Goal: Obtain resource: Obtain resource

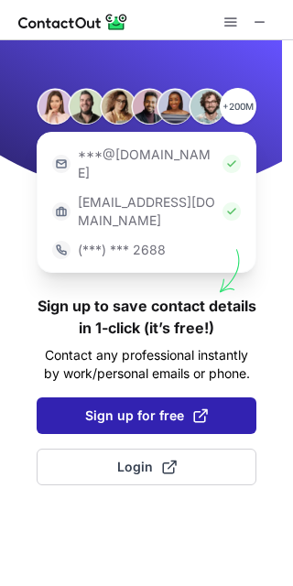
click at [117, 407] on span "Sign up for free" at bounding box center [146, 416] width 123 height 18
click at [158, 407] on span "Sign up for free" at bounding box center [146, 416] width 123 height 18
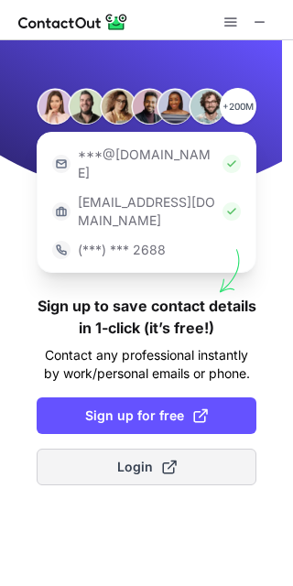
click at [169, 460] on span at bounding box center [169, 467] width 15 height 15
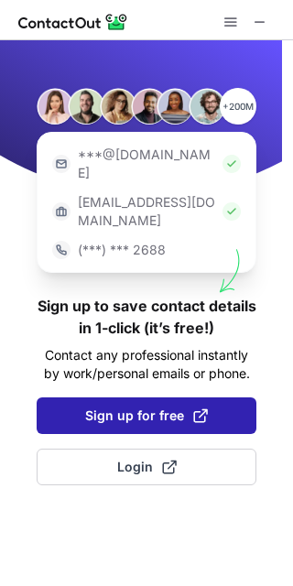
click at [160, 407] on span "Sign up for free" at bounding box center [146, 416] width 123 height 18
click at [149, 407] on span "Sign up for free" at bounding box center [146, 416] width 123 height 18
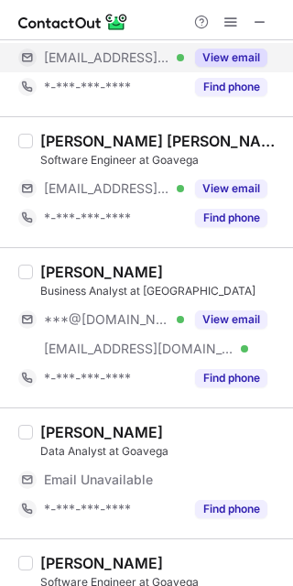
scroll to position [1070, 0]
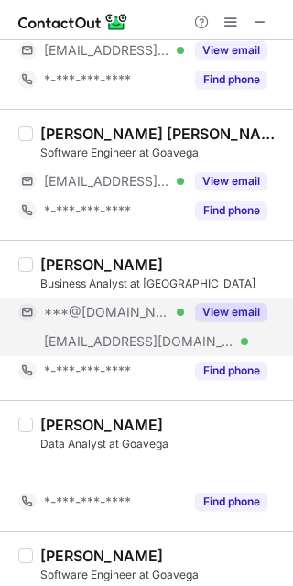
click at [241, 311] on button "View email" at bounding box center [231, 312] width 72 height 18
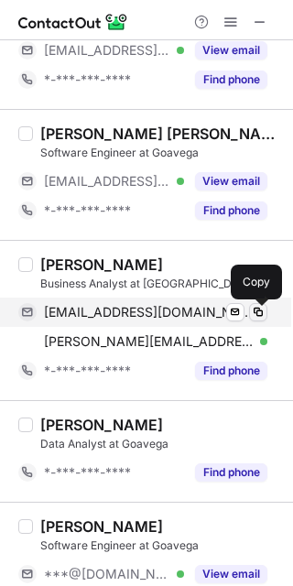
click at [256, 305] on button at bounding box center [258, 312] width 18 height 18
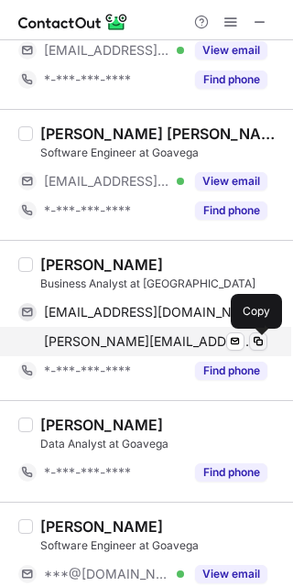
click at [257, 339] on span at bounding box center [258, 341] width 15 height 15
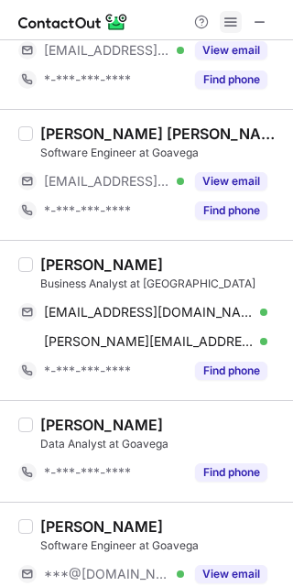
click at [230, 20] on span at bounding box center [231, 22] width 15 height 15
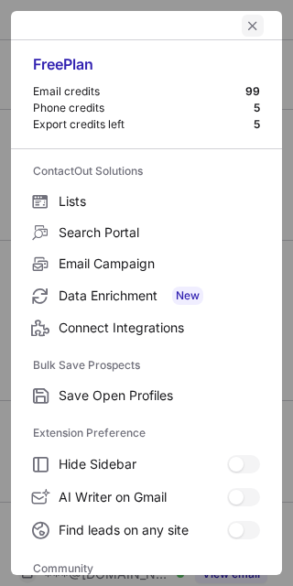
click at [246, 23] on span "left-button" at bounding box center [253, 25] width 15 height 15
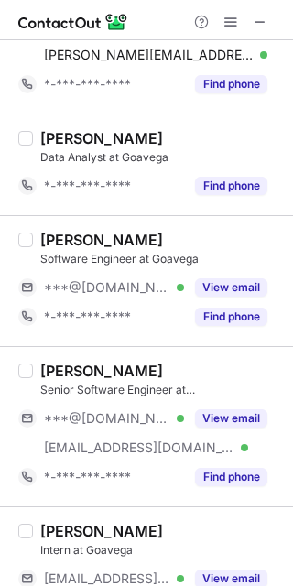
scroll to position [1320, 0]
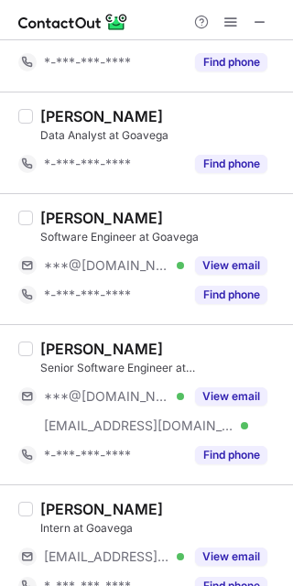
click at [102, 354] on div "Srikanteshwara Rao" at bounding box center [101, 349] width 123 height 18
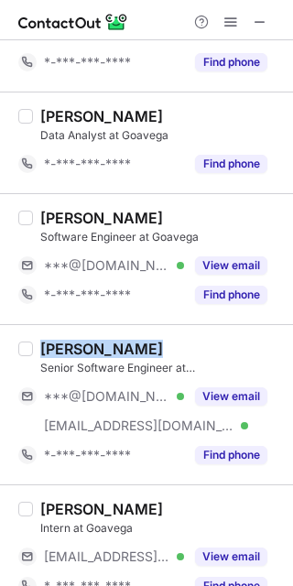
click at [102, 354] on div "Srikanteshwara Rao" at bounding box center [101, 349] width 123 height 18
copy div "Srikanteshwara Rao"
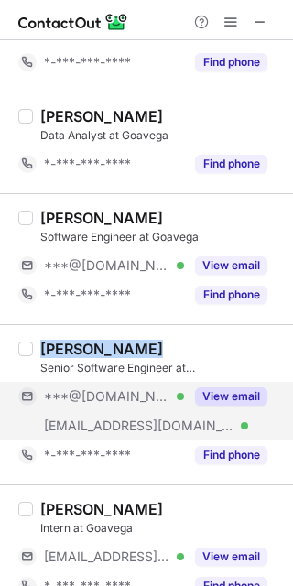
click at [249, 397] on button "View email" at bounding box center [231, 397] width 72 height 18
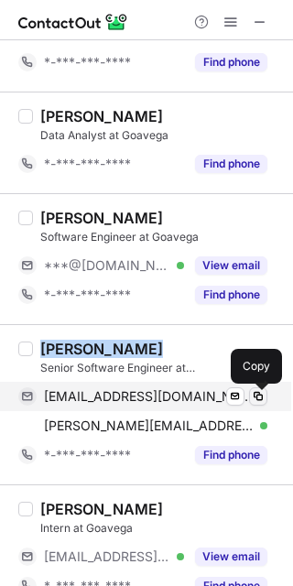
click at [257, 398] on span at bounding box center [258, 396] width 15 height 15
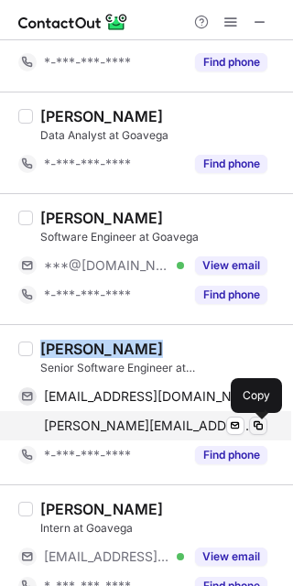
click at [256, 422] on span at bounding box center [258, 426] width 15 height 15
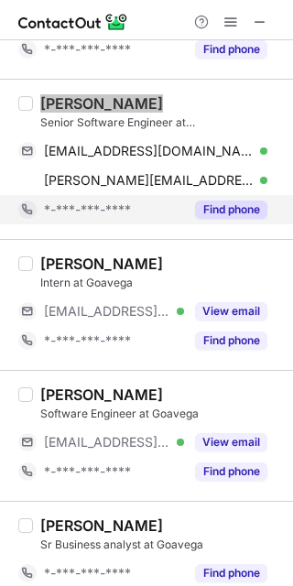
scroll to position [1567, 0]
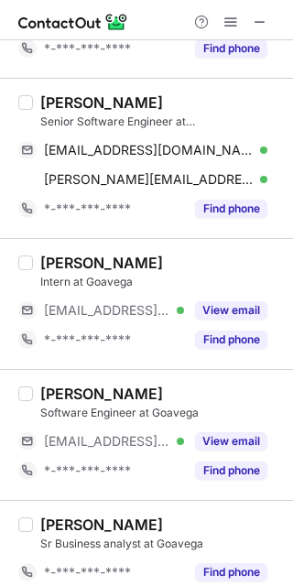
click at [122, 263] on div "Shaik Mohammed uwais" at bounding box center [101, 263] width 123 height 18
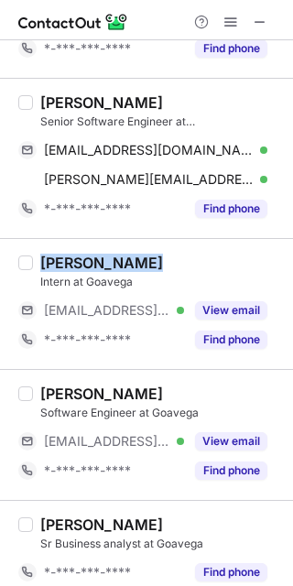
click at [122, 263] on div "Shaik Mohammed uwais" at bounding box center [101, 263] width 123 height 18
copy div "Shaik Mohammed uwais"
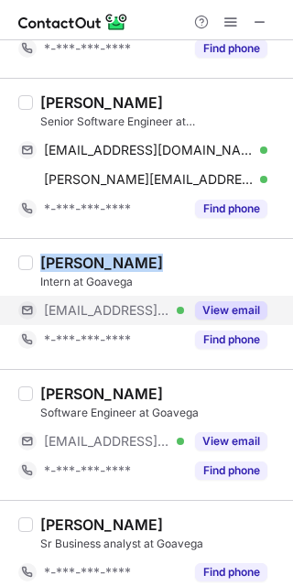
click at [252, 310] on button "View email" at bounding box center [231, 310] width 72 height 18
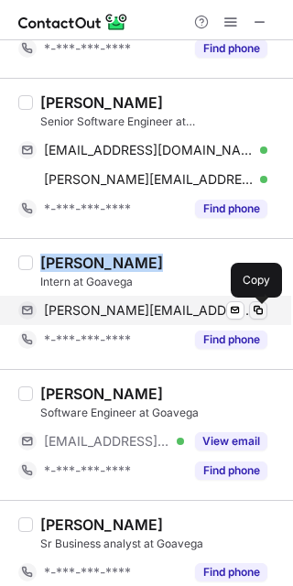
click at [260, 310] on span at bounding box center [258, 310] width 15 height 15
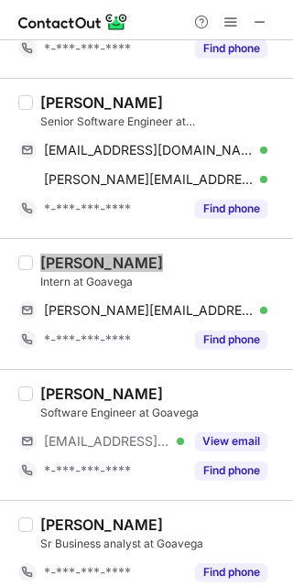
scroll to position [1719, 0]
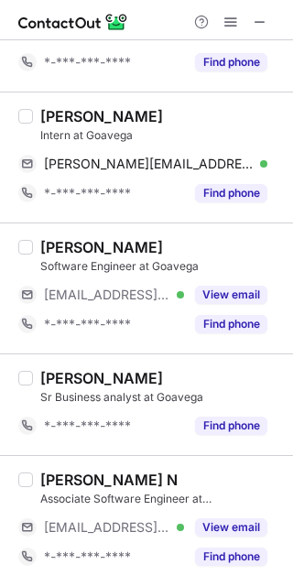
click at [139, 472] on div "Santhanam Kumar N" at bounding box center [108, 480] width 137 height 18
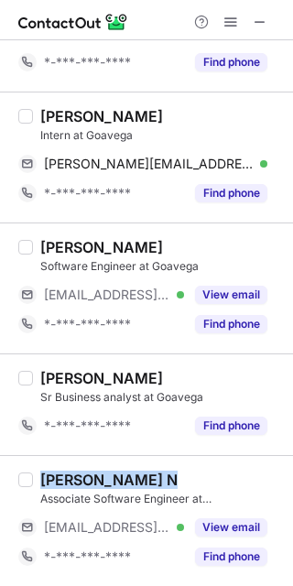
click at [139, 472] on div "Santhanam Kumar N" at bounding box center [108, 480] width 137 height 18
copy div "Santhanam Kumar N"
click at [139, 472] on div "Santhanam Kumar N" at bounding box center [108, 480] width 137 height 18
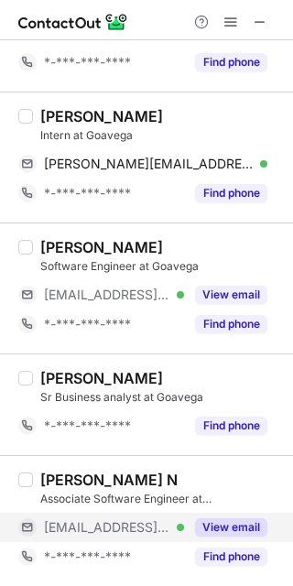
click at [253, 530] on button "View email" at bounding box center [231, 528] width 72 height 18
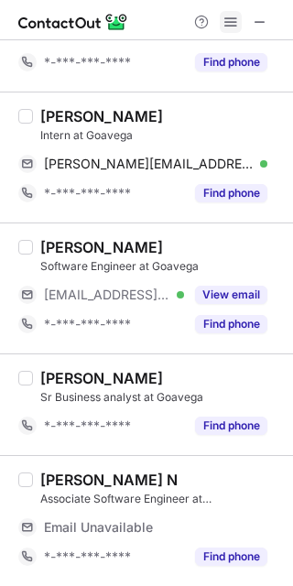
click at [235, 20] on span at bounding box center [231, 22] width 15 height 15
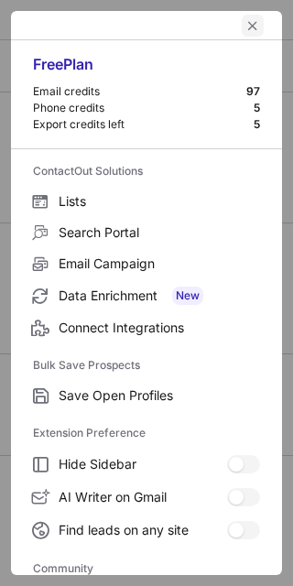
click at [246, 18] on span "left-button" at bounding box center [253, 25] width 15 height 15
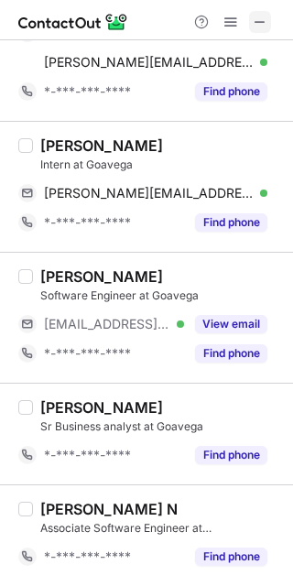
click at [254, 20] on span at bounding box center [260, 22] width 15 height 15
click at [230, 17] on span at bounding box center [231, 22] width 15 height 15
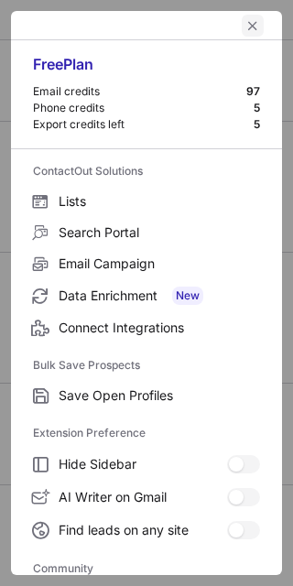
click at [248, 23] on button "left-button" at bounding box center [253, 26] width 22 height 22
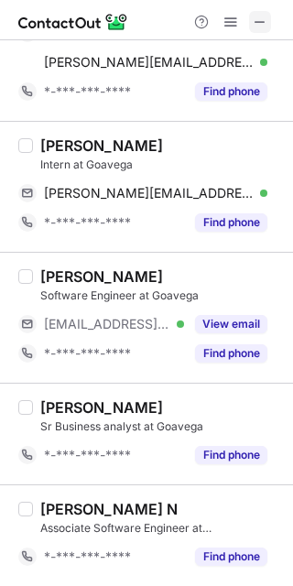
click at [256, 16] on span at bounding box center [260, 22] width 15 height 15
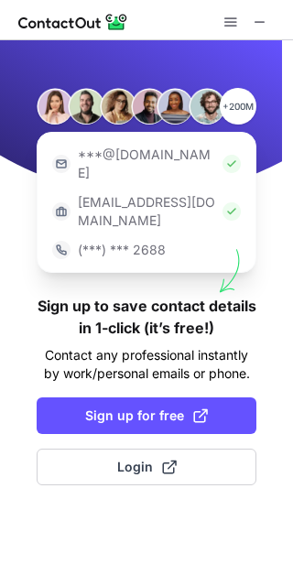
click at [204, 409] on span at bounding box center [200, 416] width 15 height 15
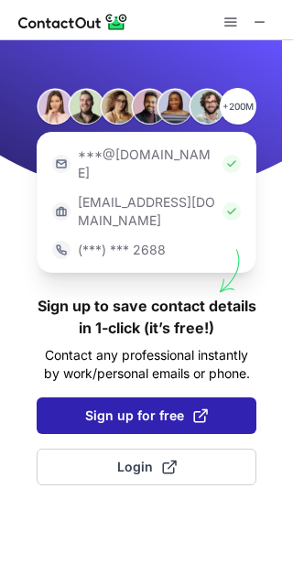
click at [161, 398] on button "Sign up for free" at bounding box center [147, 416] width 220 height 37
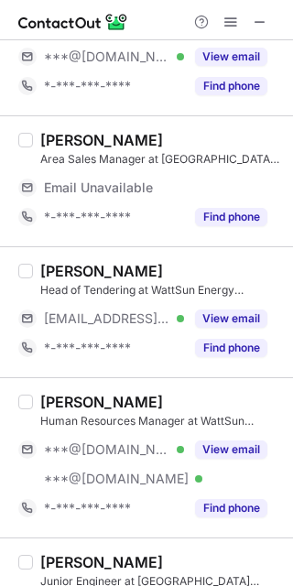
scroll to position [106, 0]
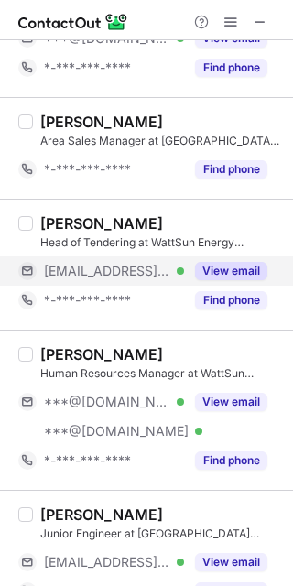
click at [234, 265] on button "View email" at bounding box center [231, 271] width 72 height 18
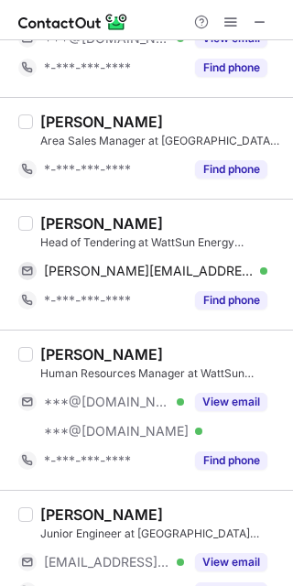
click at [110, 224] on div "Mathew Thomas" at bounding box center [101, 223] width 123 height 18
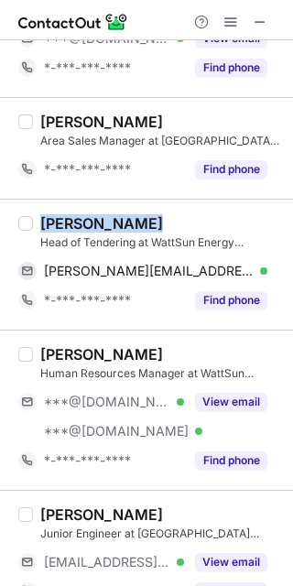
click at [110, 224] on div "Mathew Thomas" at bounding box center [101, 223] width 123 height 18
copy div "Mathew Thomas"
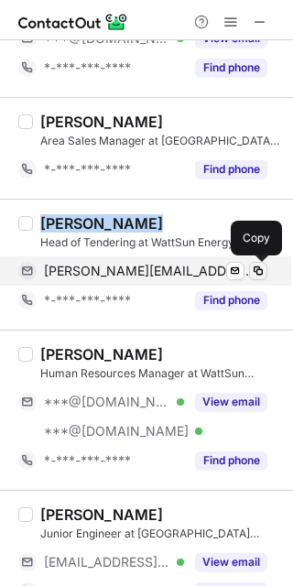
click at [252, 265] on span at bounding box center [258, 271] width 15 height 15
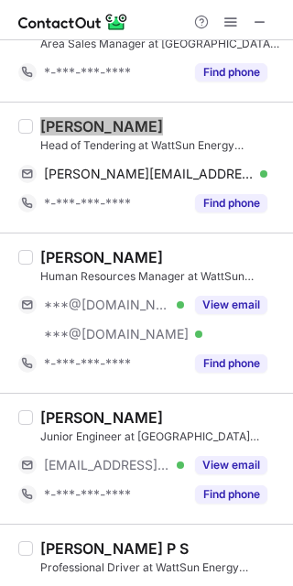
scroll to position [207, 0]
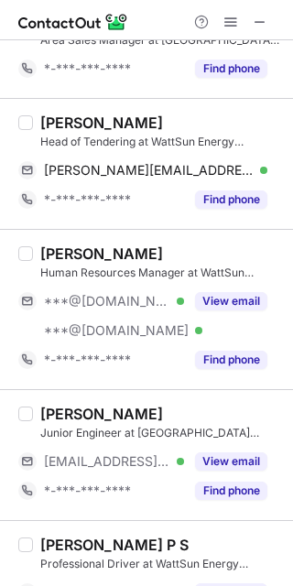
click at [92, 254] on div "Jaisenan J." at bounding box center [101, 254] width 123 height 18
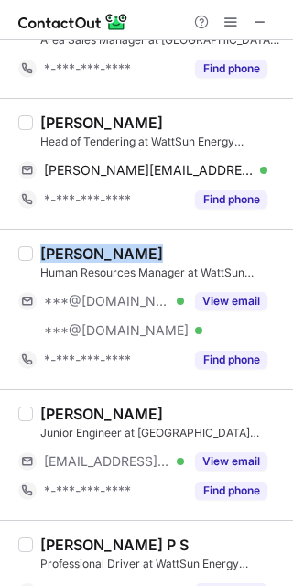
click at [92, 254] on div "Jaisenan J." at bounding box center [101, 254] width 123 height 18
copy div "Jaisenan J."
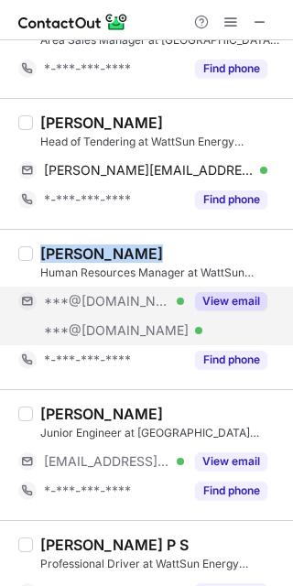
click at [256, 300] on button "View email" at bounding box center [231, 301] width 72 height 18
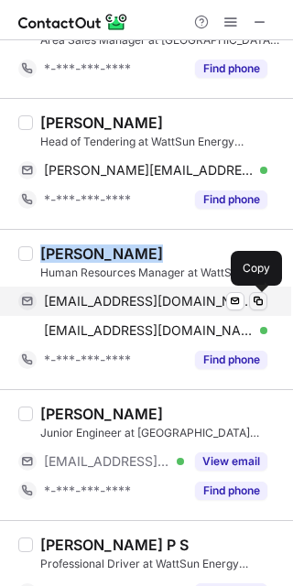
click at [259, 300] on span at bounding box center [258, 301] width 15 height 15
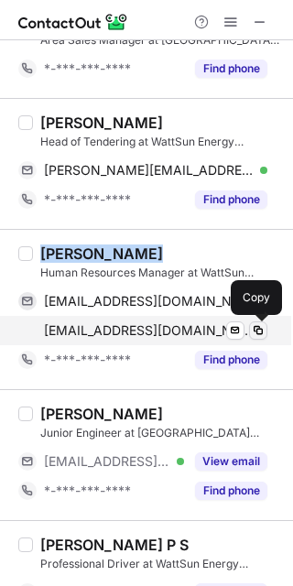
click at [257, 331] on span at bounding box center [258, 330] width 15 height 15
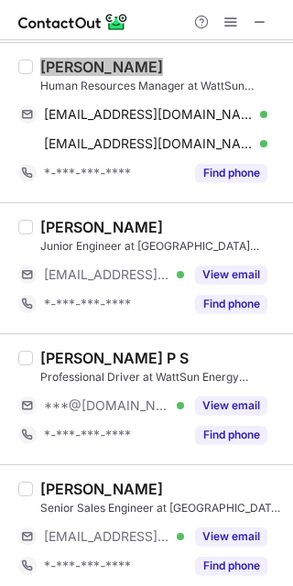
scroll to position [445, 0]
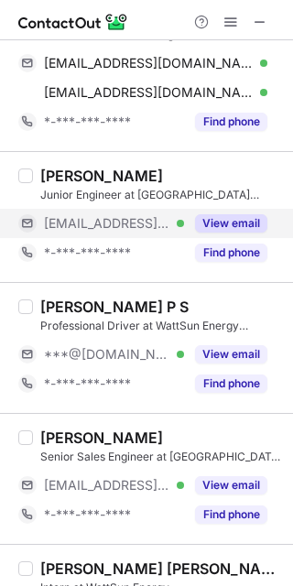
click at [235, 224] on button "View email" at bounding box center [231, 223] width 72 height 18
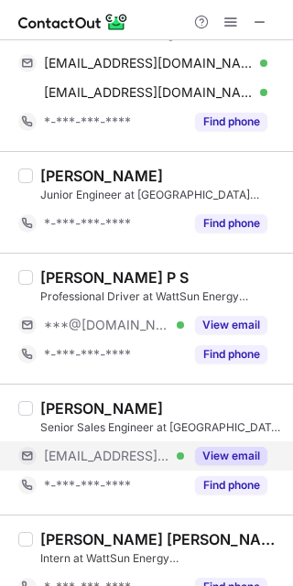
click at [241, 453] on button "View email" at bounding box center [231, 456] width 72 height 18
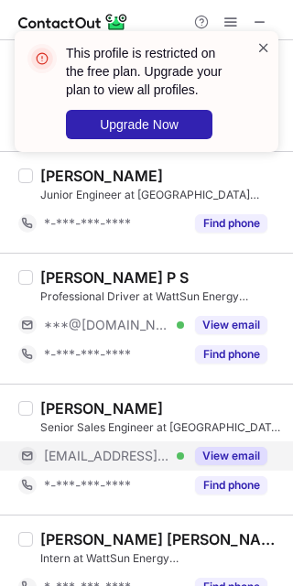
click at [268, 42] on span at bounding box center [264, 47] width 15 height 18
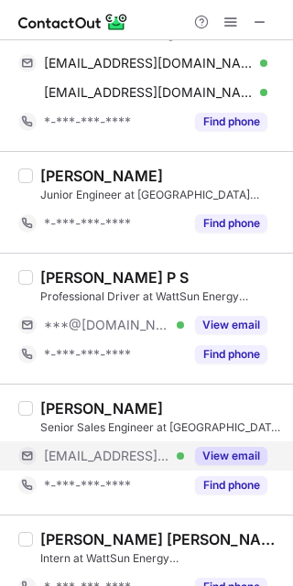
click at [230, 21] on span at bounding box center [231, 22] width 15 height 15
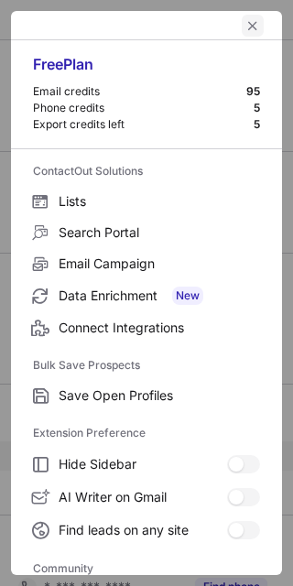
click at [246, 25] on span "left-button" at bounding box center [253, 25] width 15 height 15
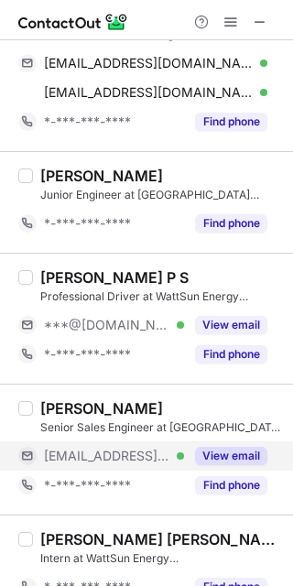
click at [206, 457] on button "View email" at bounding box center [231, 456] width 72 height 18
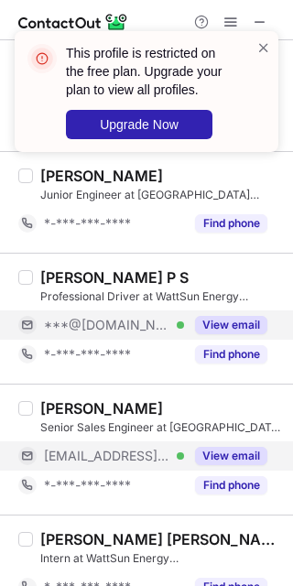
click at [217, 320] on button "View email" at bounding box center [231, 325] width 72 height 18
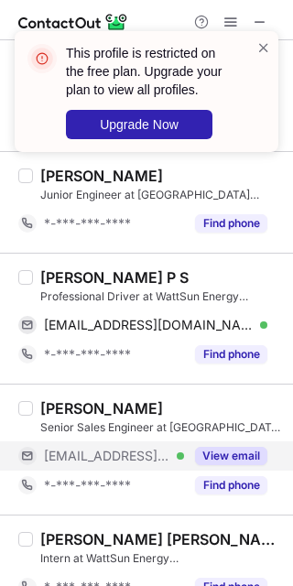
click at [245, 452] on button "View email" at bounding box center [231, 456] width 72 height 18
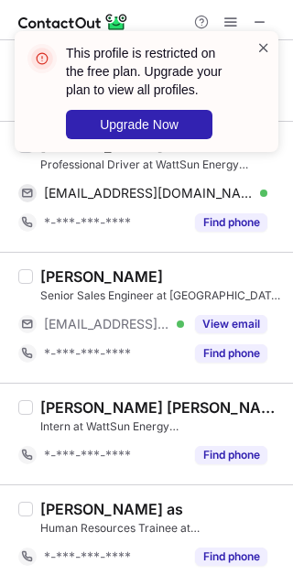
click at [263, 46] on span at bounding box center [264, 47] width 15 height 18
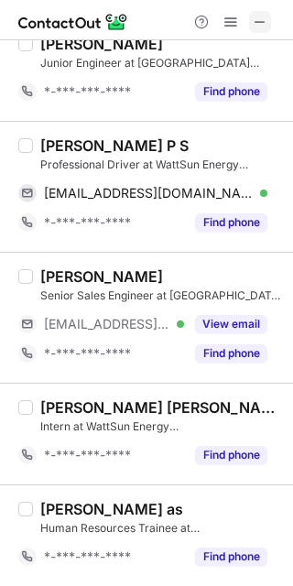
click at [259, 27] on span at bounding box center [260, 22] width 15 height 15
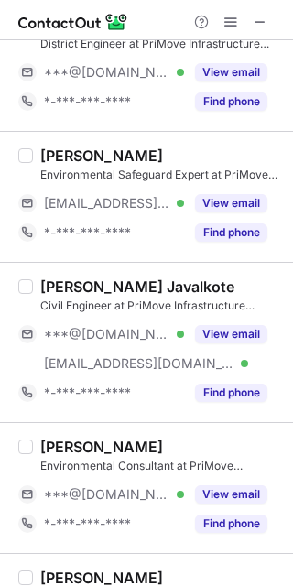
scroll to position [1321, 0]
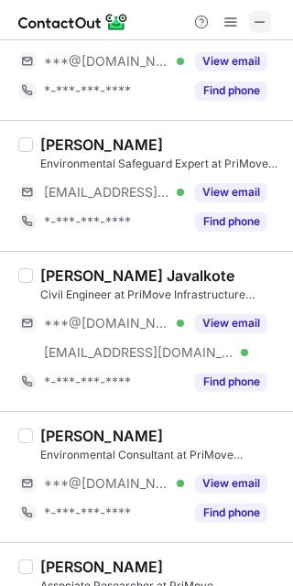
click at [267, 20] on span at bounding box center [260, 22] width 15 height 15
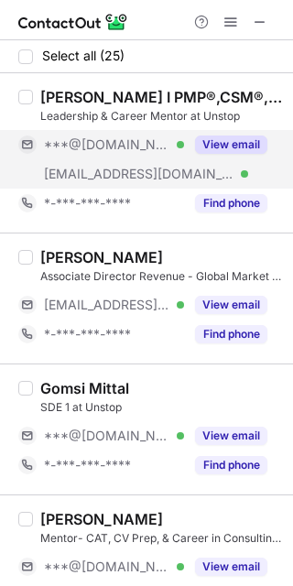
click at [235, 146] on button "View email" at bounding box center [231, 145] width 72 height 18
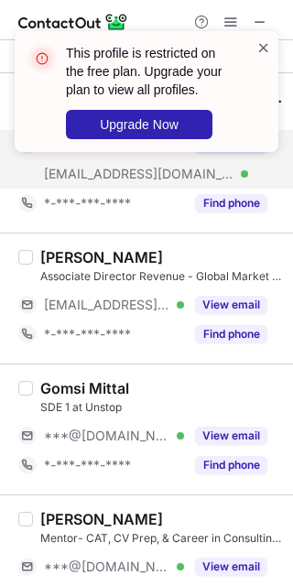
click at [263, 49] on span at bounding box center [264, 47] width 15 height 18
